Goal: Task Accomplishment & Management: Use online tool/utility

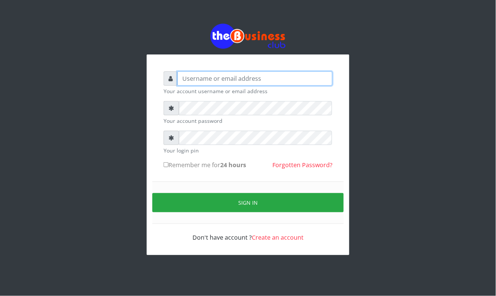
type input "Mavincio"
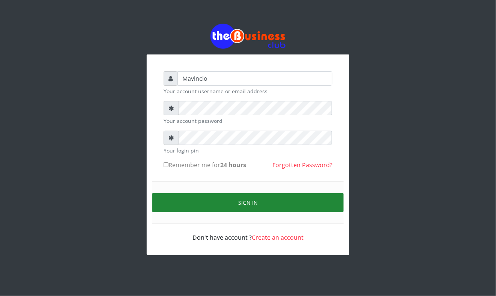
click at [244, 196] on button "Sign in" at bounding box center [247, 202] width 191 height 19
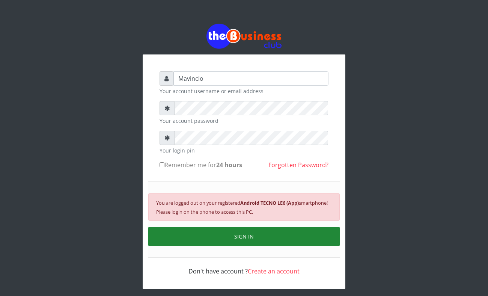
click at [244, 237] on button "SIGN IN" at bounding box center [243, 236] width 191 height 19
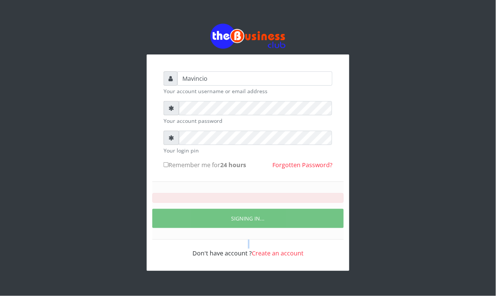
click at [244, 237] on div "SIGNING IN..." at bounding box center [247, 210] width 191 height 58
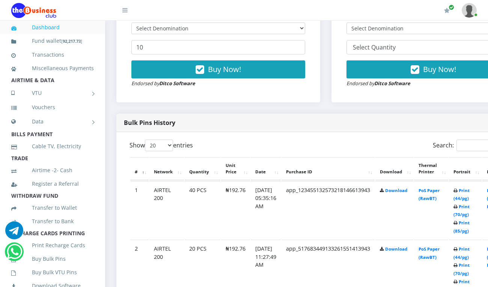
scroll to position [327, 0]
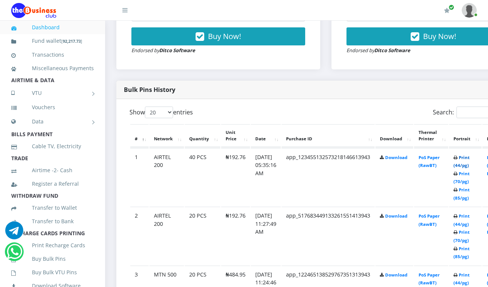
click at [470, 158] on link "Print (44/pg)" at bounding box center [462, 162] width 16 height 14
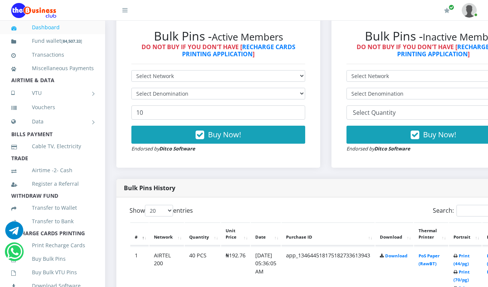
scroll to position [240, 0]
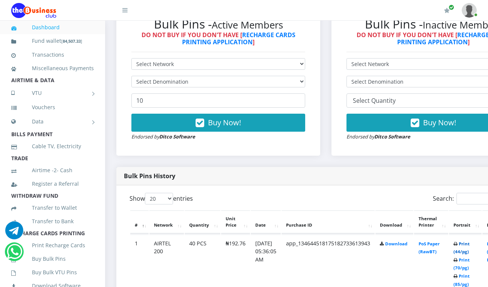
click at [470, 243] on link "Print (44/pg)" at bounding box center [462, 248] width 16 height 14
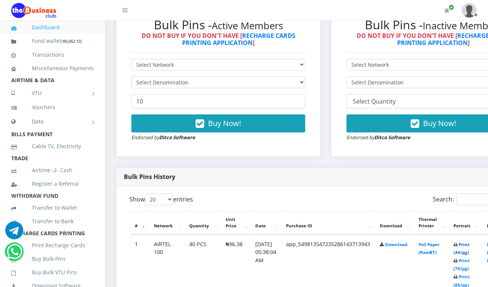
click at [470, 244] on link "Print (44/pg)" at bounding box center [462, 249] width 16 height 14
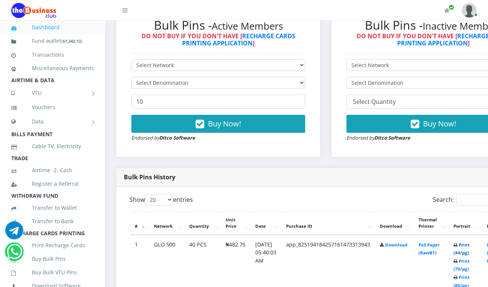
click at [470, 245] on link "Print (44/pg)" at bounding box center [462, 249] width 16 height 14
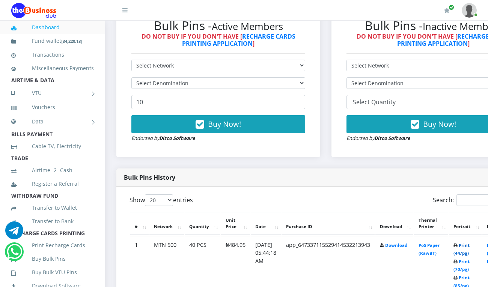
click at [470, 246] on link "Print (44/pg)" at bounding box center [462, 250] width 16 height 14
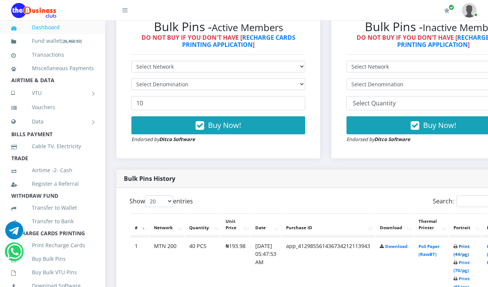
click at [466, 248] on link "Print (44/pg)" at bounding box center [462, 251] width 16 height 14
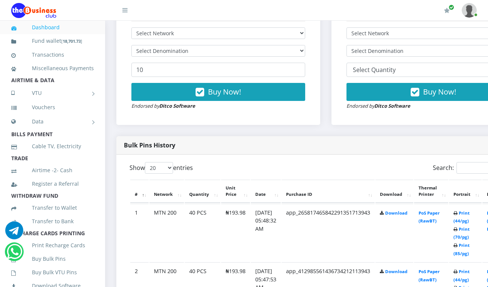
scroll to position [277, 0]
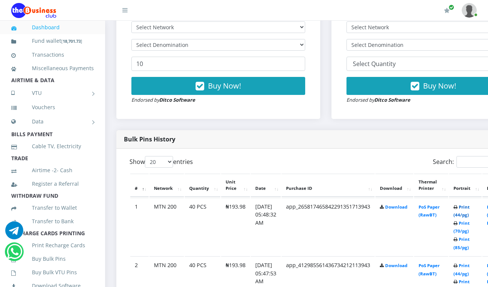
click at [470, 207] on link "Print (44/pg)" at bounding box center [462, 211] width 16 height 14
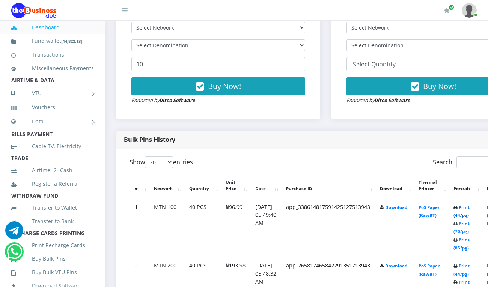
click at [470, 208] on link "Print (44/pg)" at bounding box center [462, 212] width 16 height 14
